Goal: Transaction & Acquisition: Purchase product/service

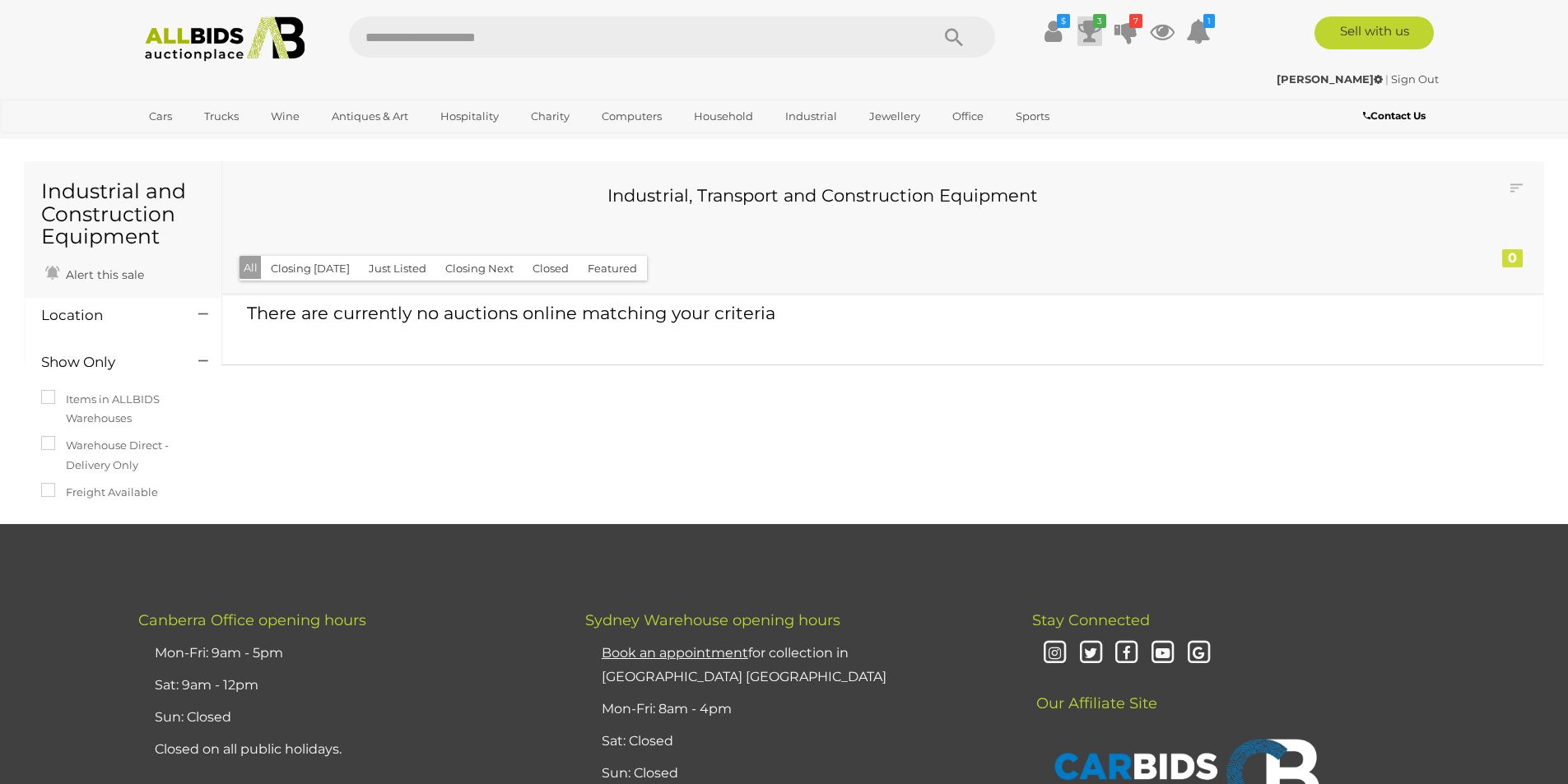
click at [1090, 29] on icon at bounding box center [1090, 30] width 23 height 29
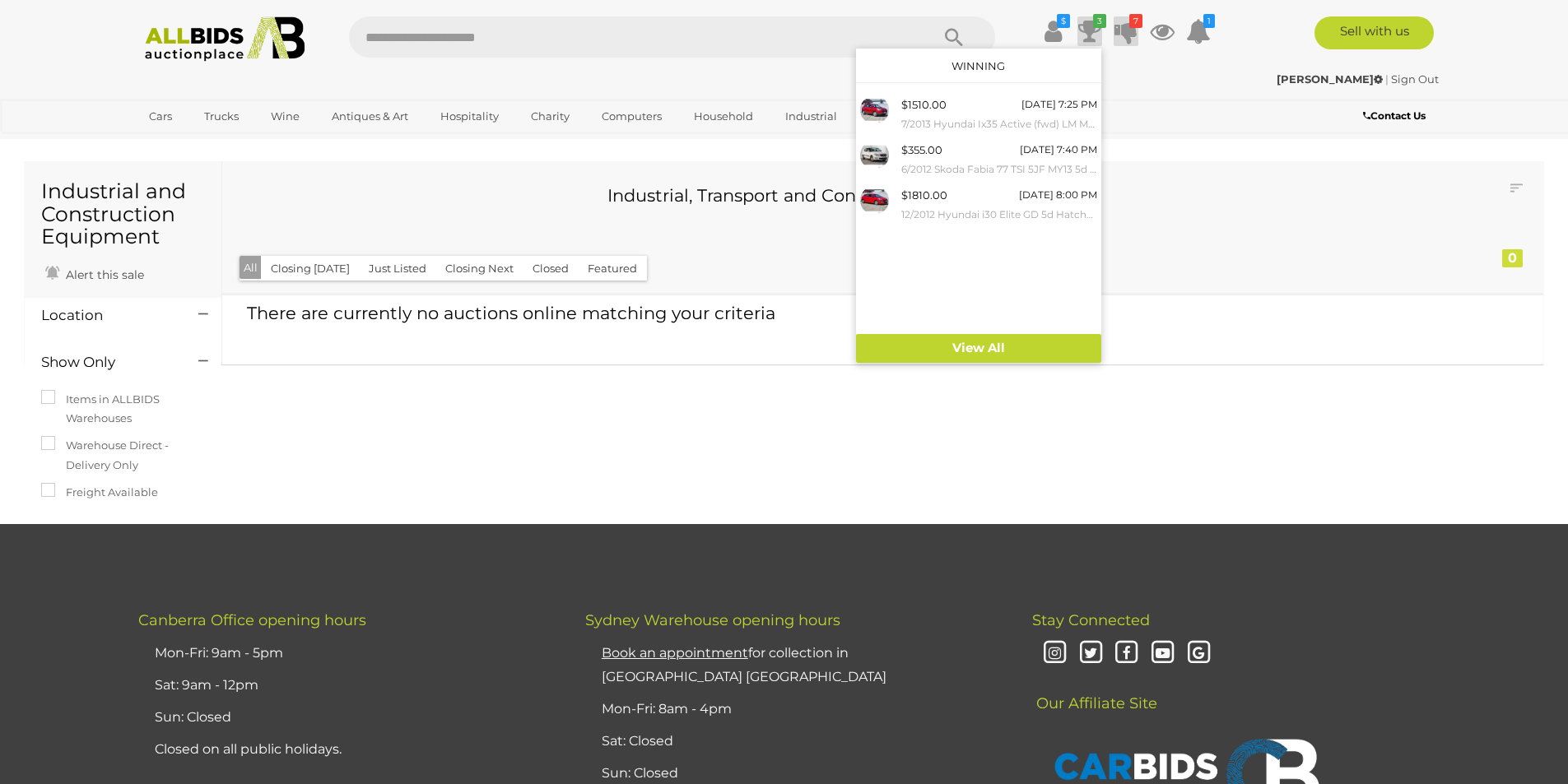
click at [1133, 24] on icon "7" at bounding box center [1136, 21] width 13 height 14
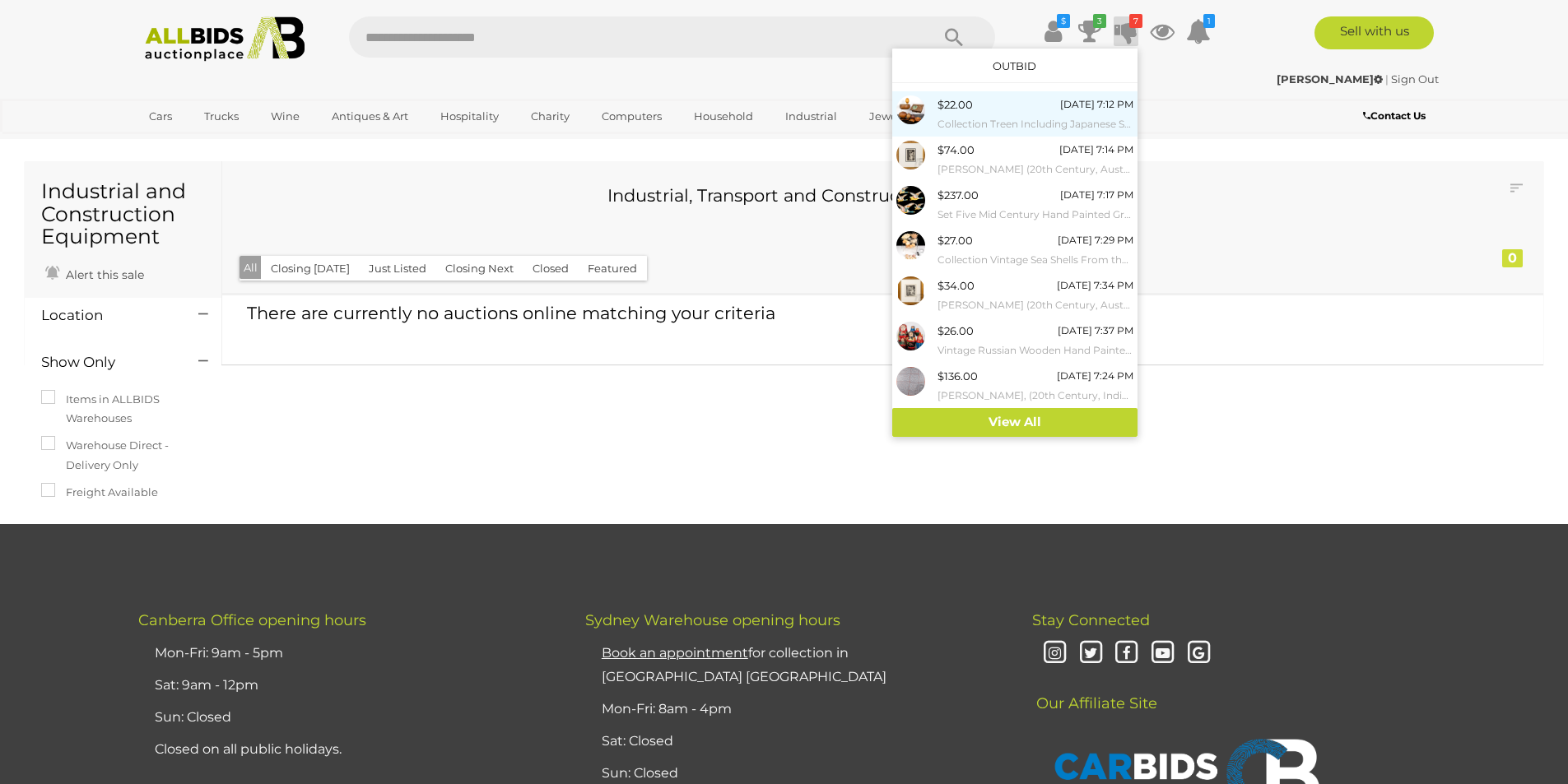
click at [976, 116] on small "Collection Treen Including Japanese Smokers Cabinet, Japanese Smokers Bowl, Aus…" at bounding box center [1036, 123] width 196 height 18
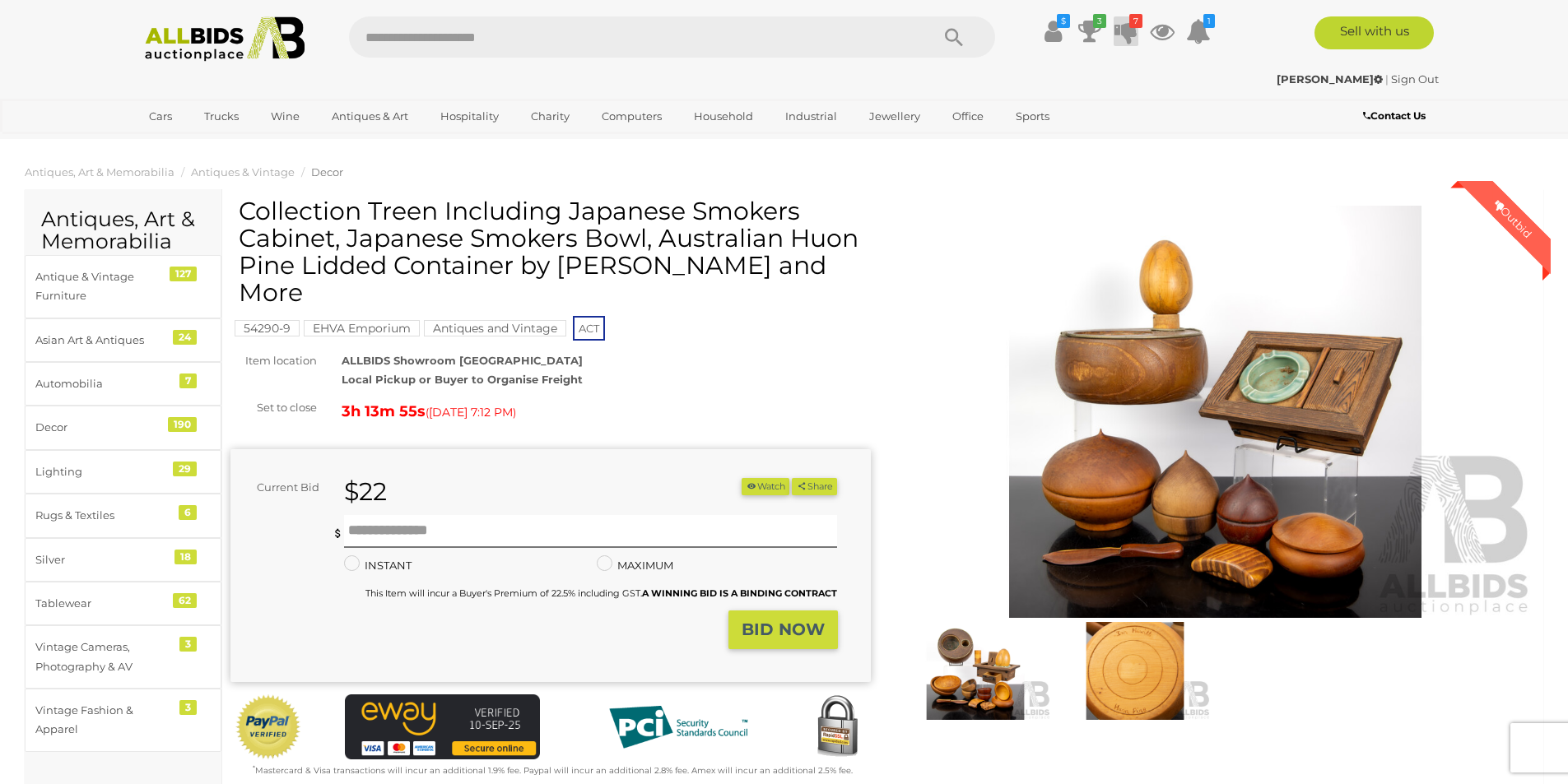
click at [1131, 25] on icon "7" at bounding box center [1136, 21] width 13 height 14
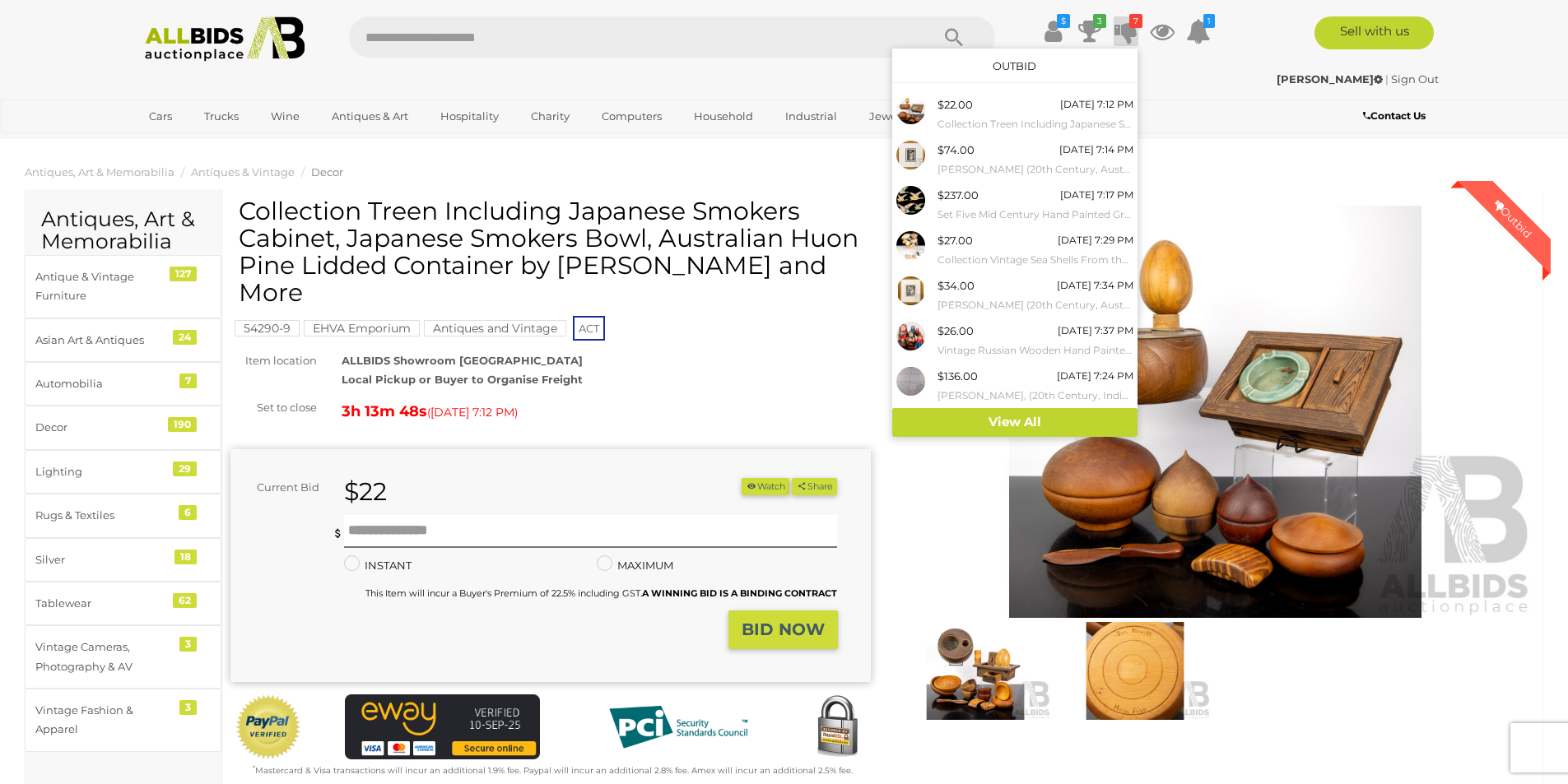
click at [1271, 534] on img at bounding box center [1216, 412] width 640 height 412
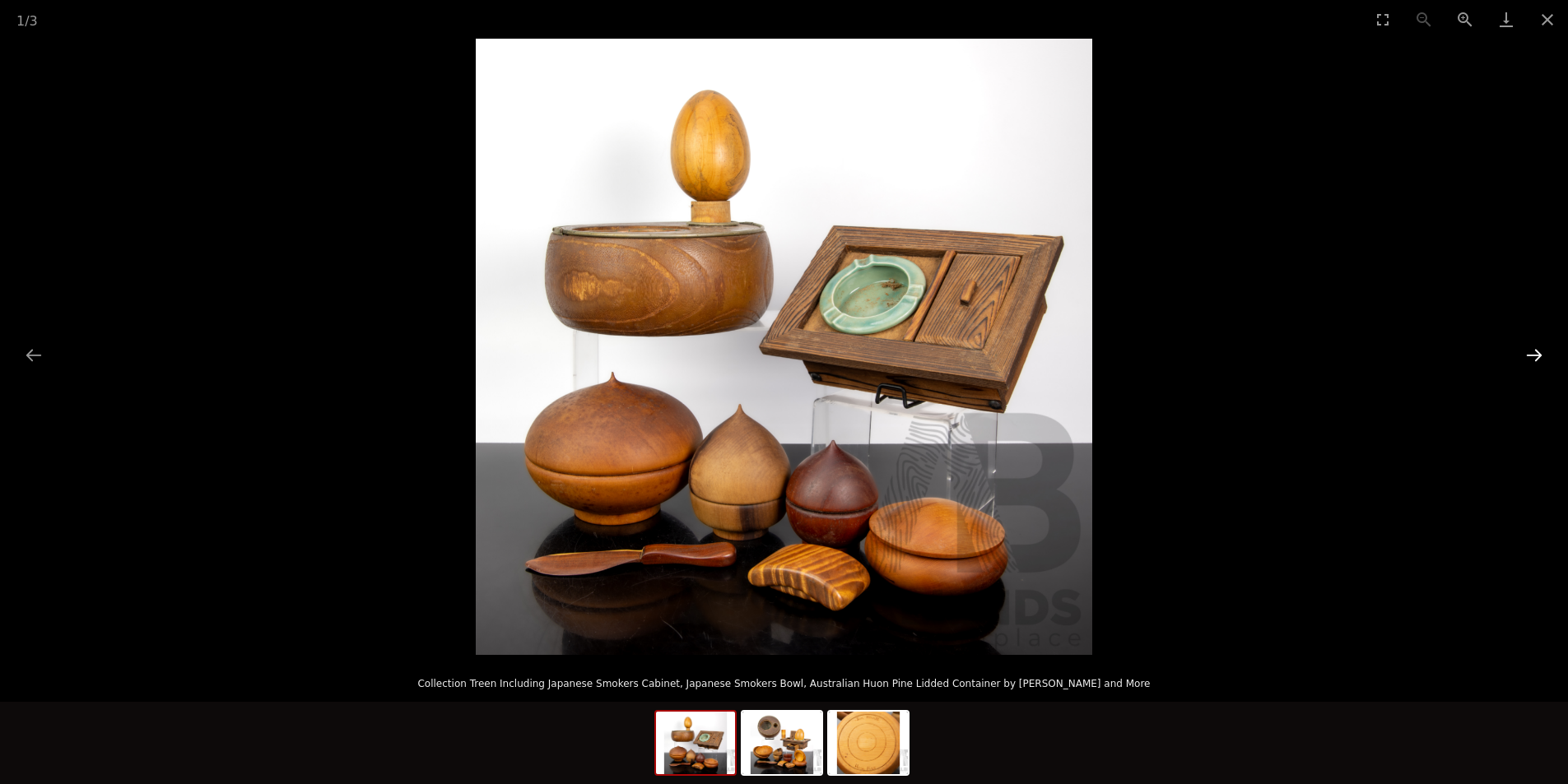
click at [1530, 355] on button "Next slide" at bounding box center [1534, 355] width 35 height 32
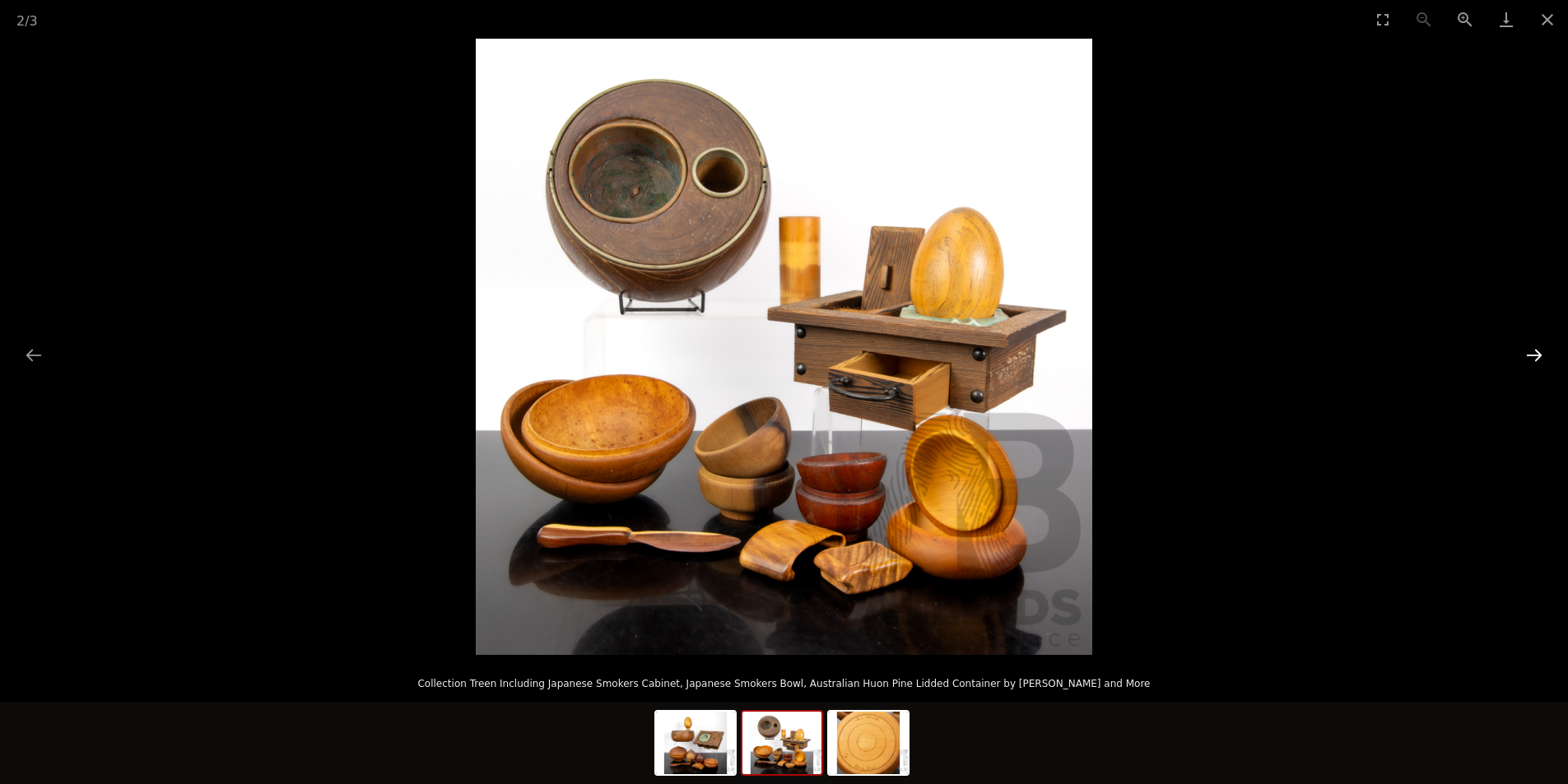
click at [1528, 355] on button "Next slide" at bounding box center [1534, 355] width 35 height 32
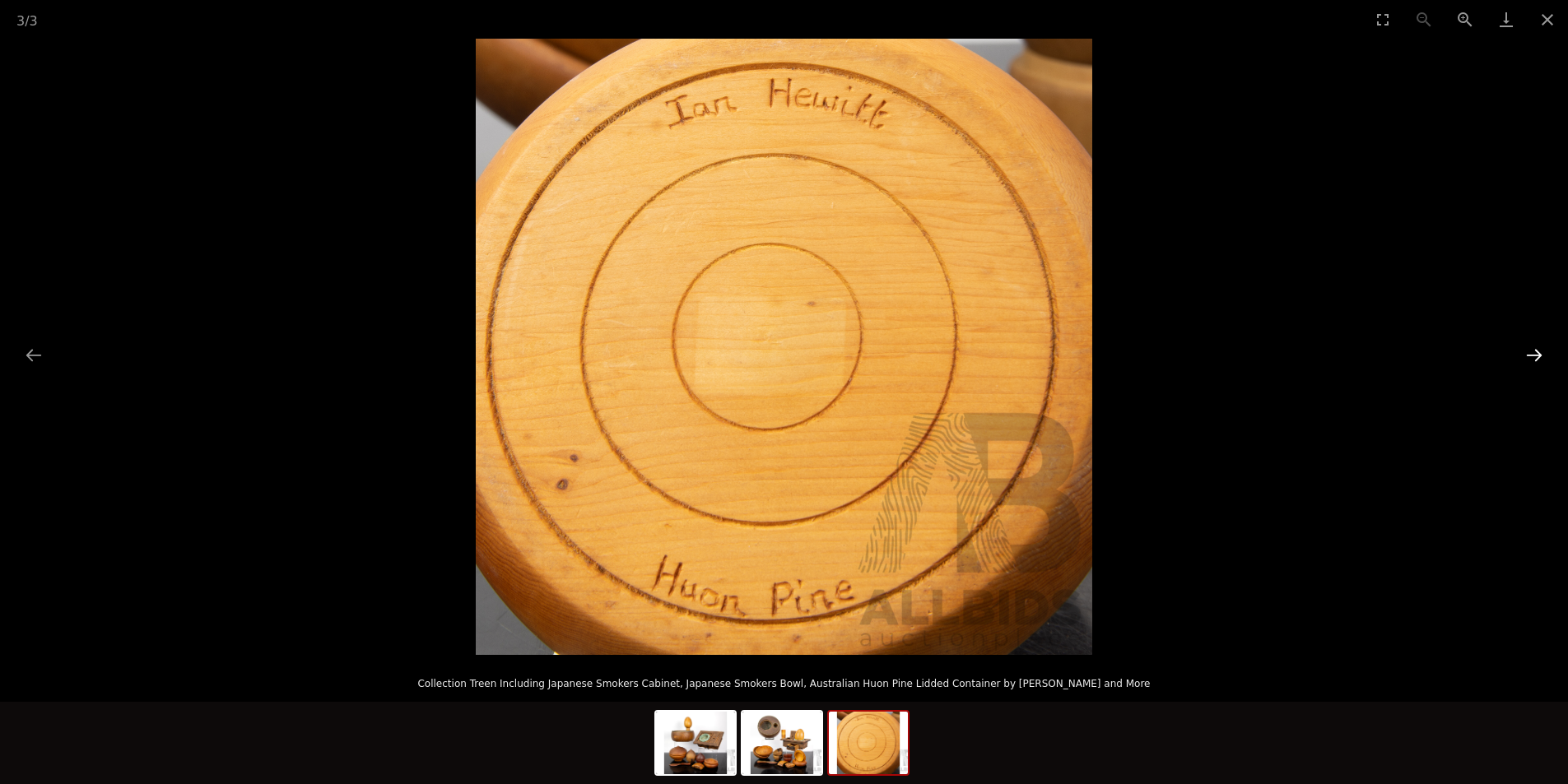
click at [1528, 355] on button "Next slide" at bounding box center [1534, 355] width 35 height 32
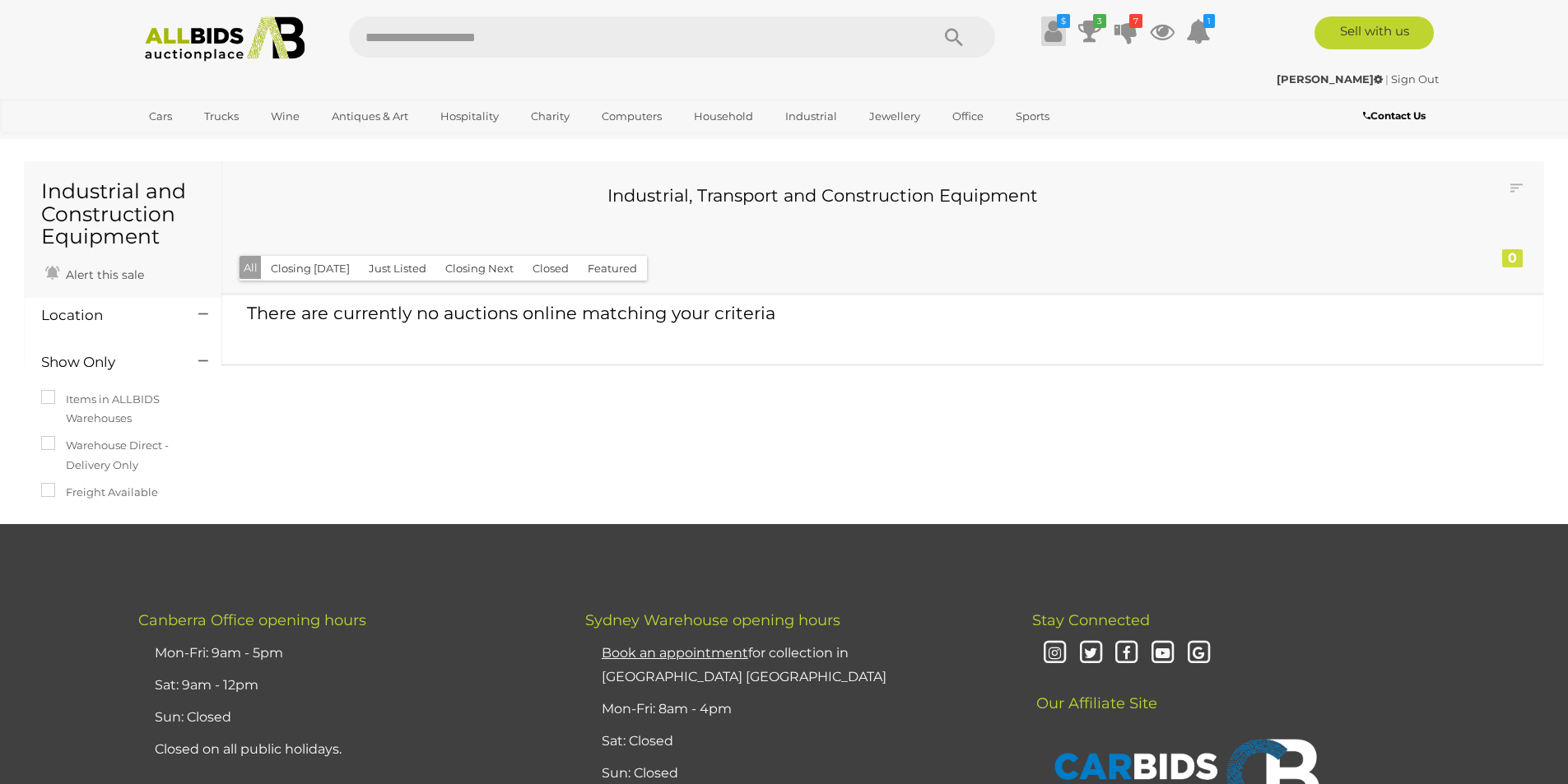
click at [1050, 28] on icon at bounding box center [1053, 30] width 17 height 29
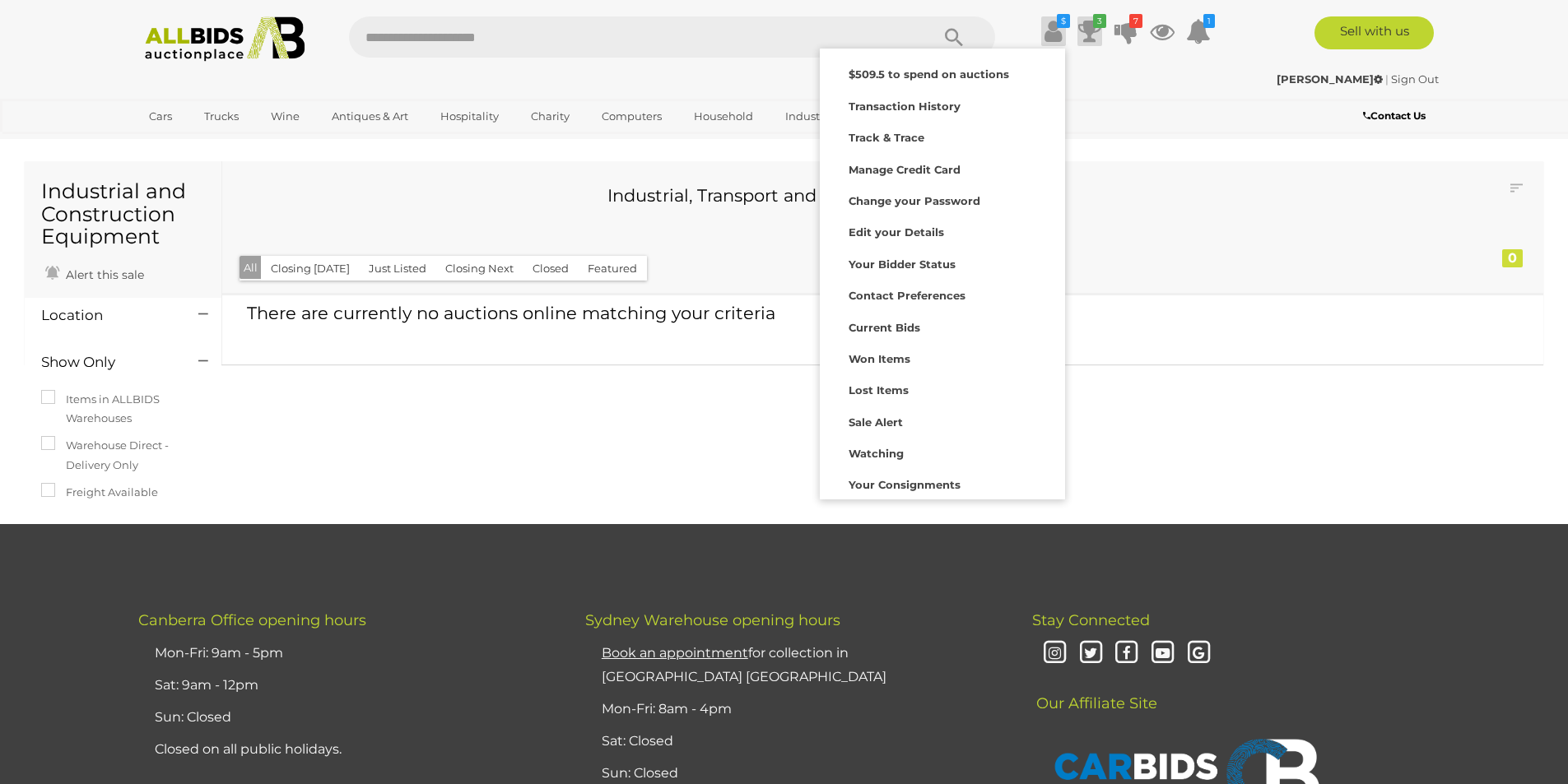
click at [1096, 23] on icon "3" at bounding box center [1100, 21] width 13 height 14
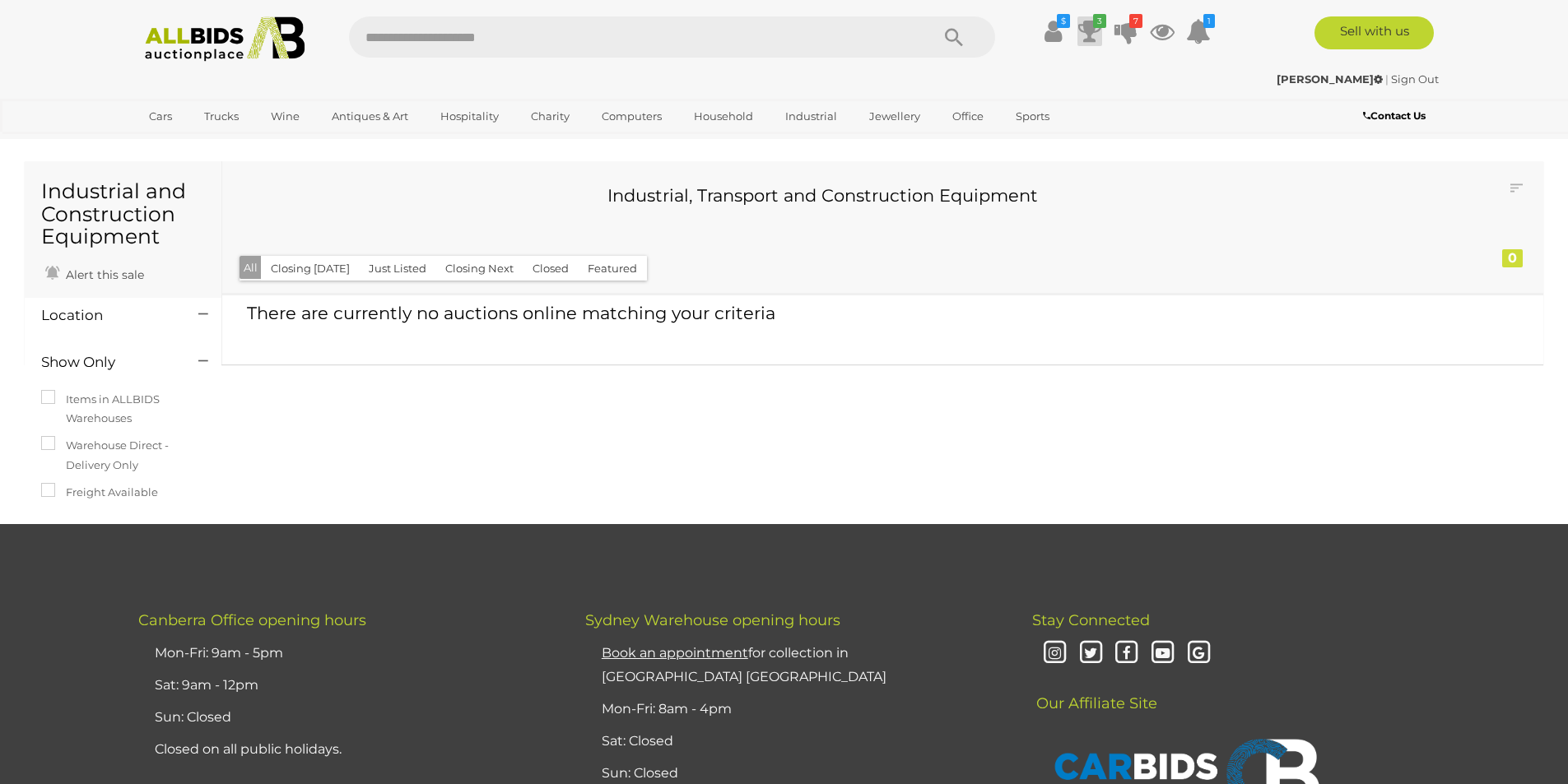
click at [1090, 24] on icon at bounding box center [1090, 30] width 23 height 29
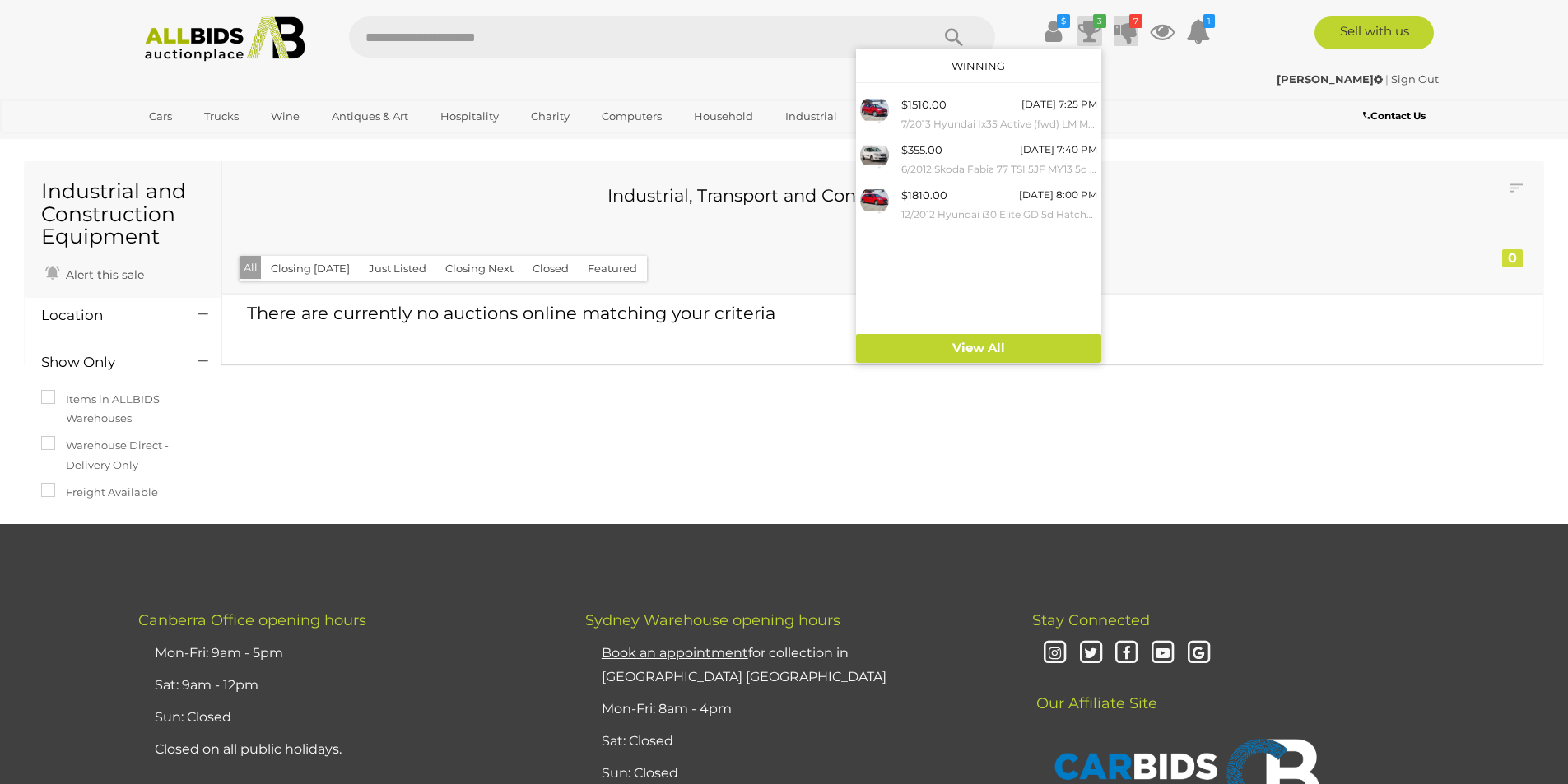
click at [1119, 24] on icon at bounding box center [1125, 30] width 23 height 29
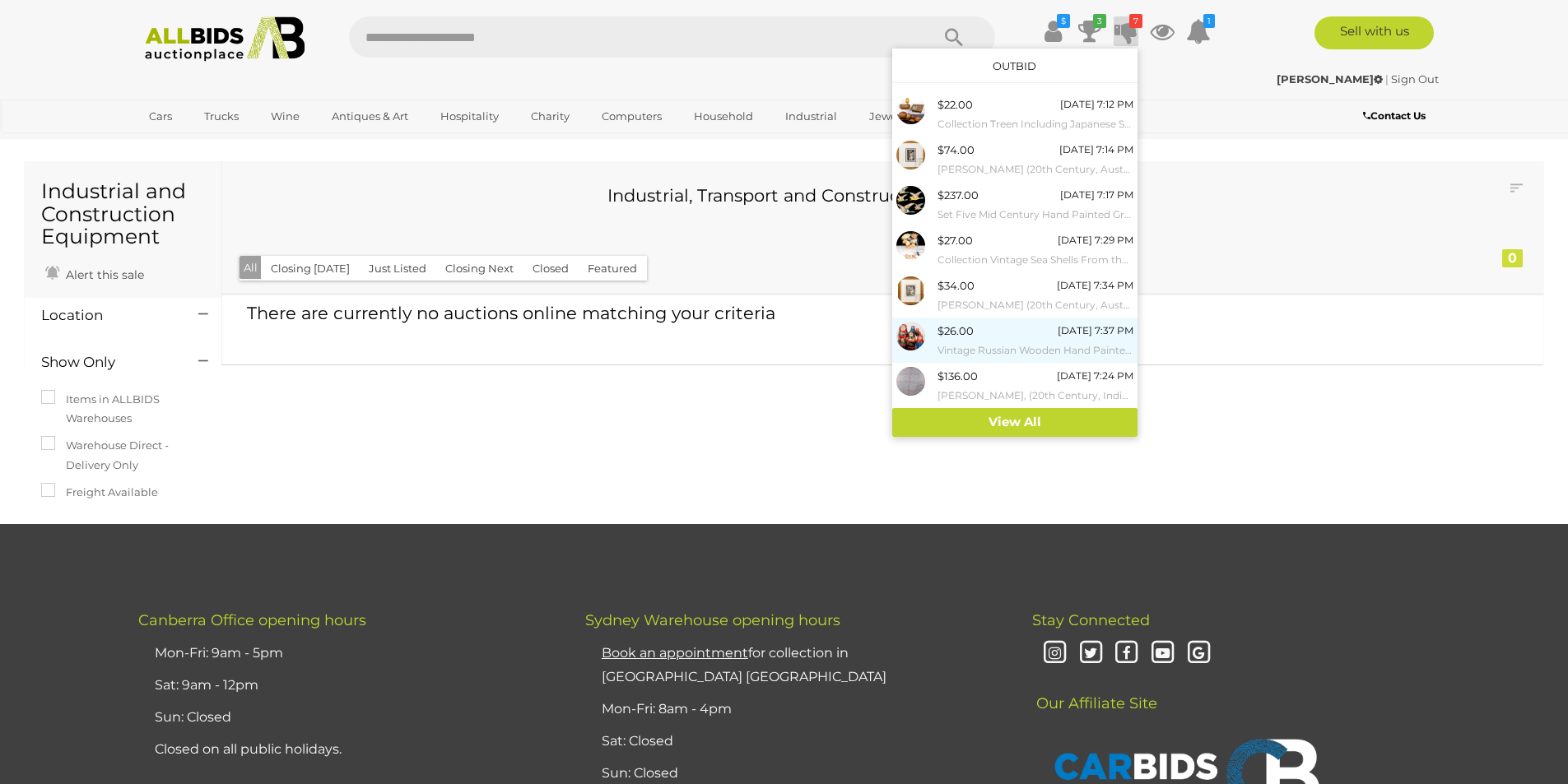
click at [971, 339] on div "$26.00" at bounding box center [956, 331] width 36 height 19
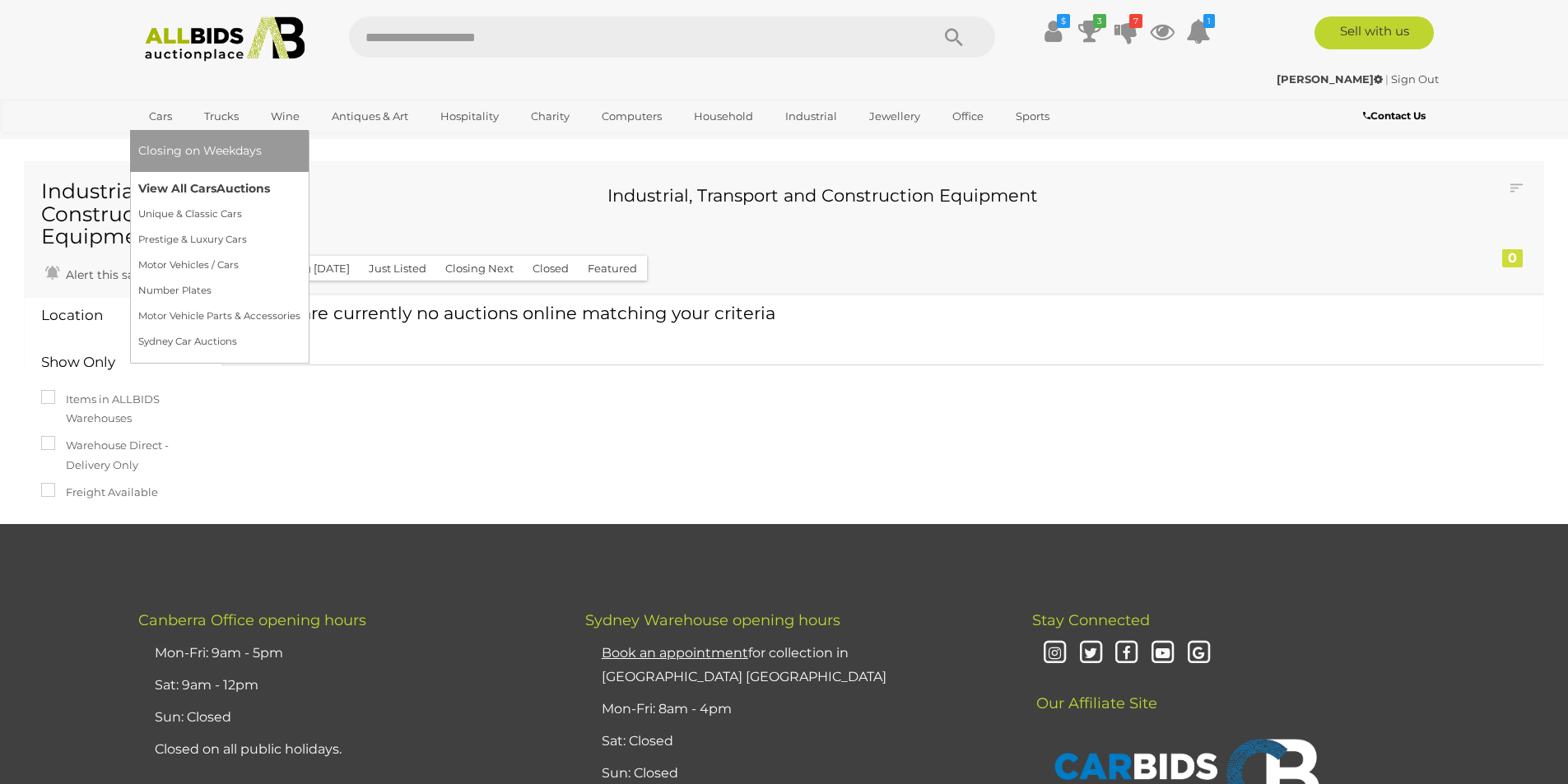
click at [187, 192] on link "View All Cars Auctions" at bounding box center [219, 188] width 162 height 25
